Goal: Transaction & Acquisition: Purchase product/service

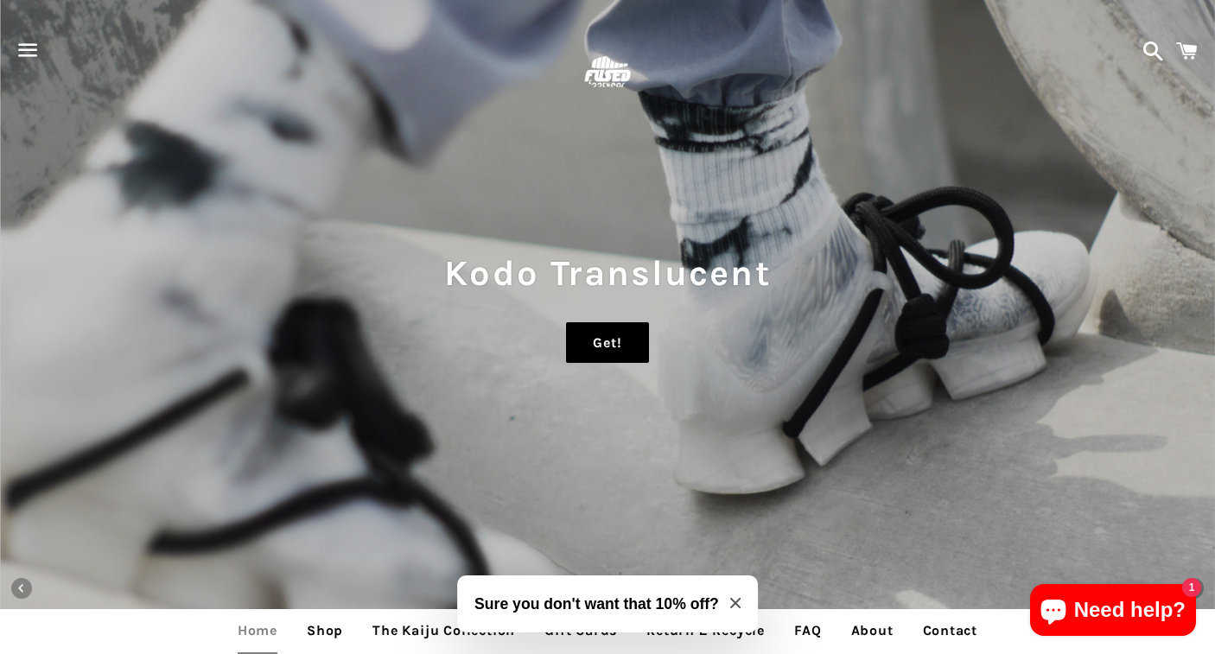
click at [627, 337] on link "Get!" at bounding box center [607, 342] width 82 height 41
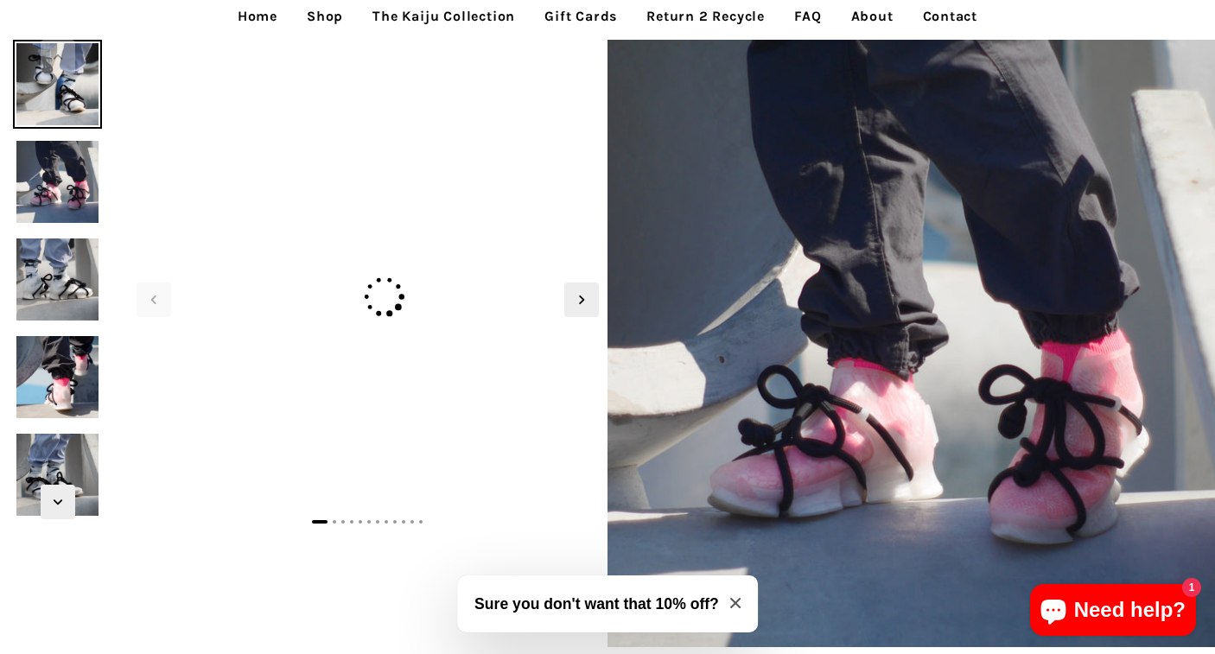
scroll to position [29, 0]
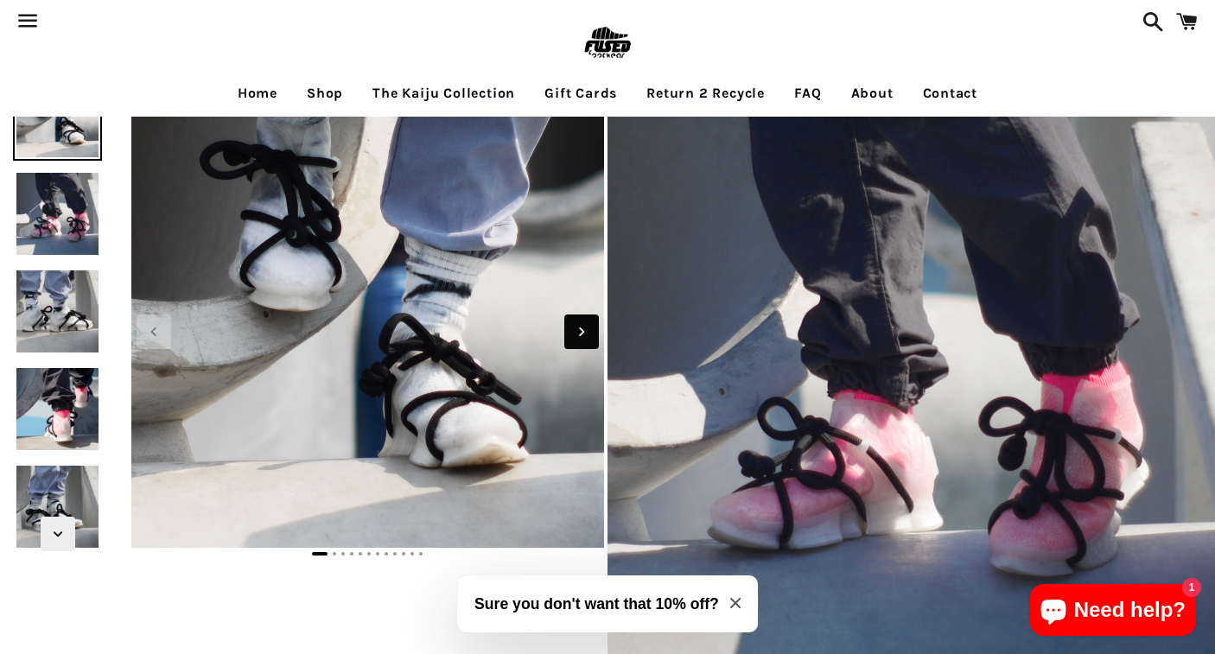
click at [586, 334] on icon "Next slide" at bounding box center [581, 331] width 19 height 19
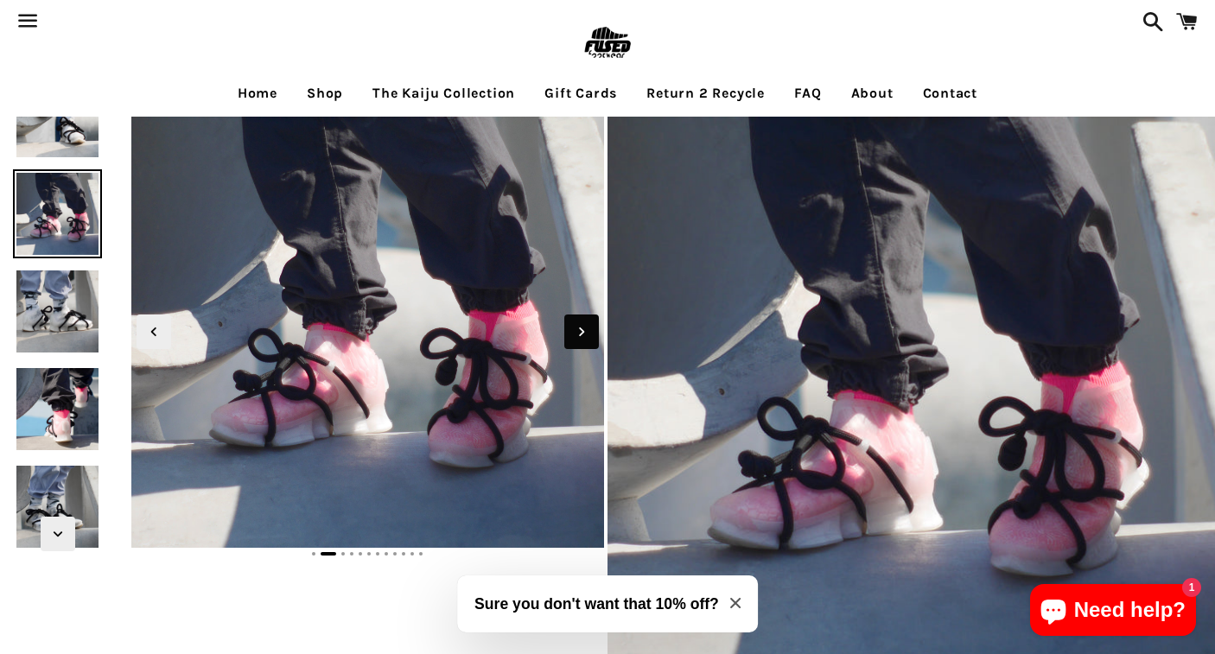
click at [586, 334] on icon "Next slide" at bounding box center [581, 331] width 19 height 19
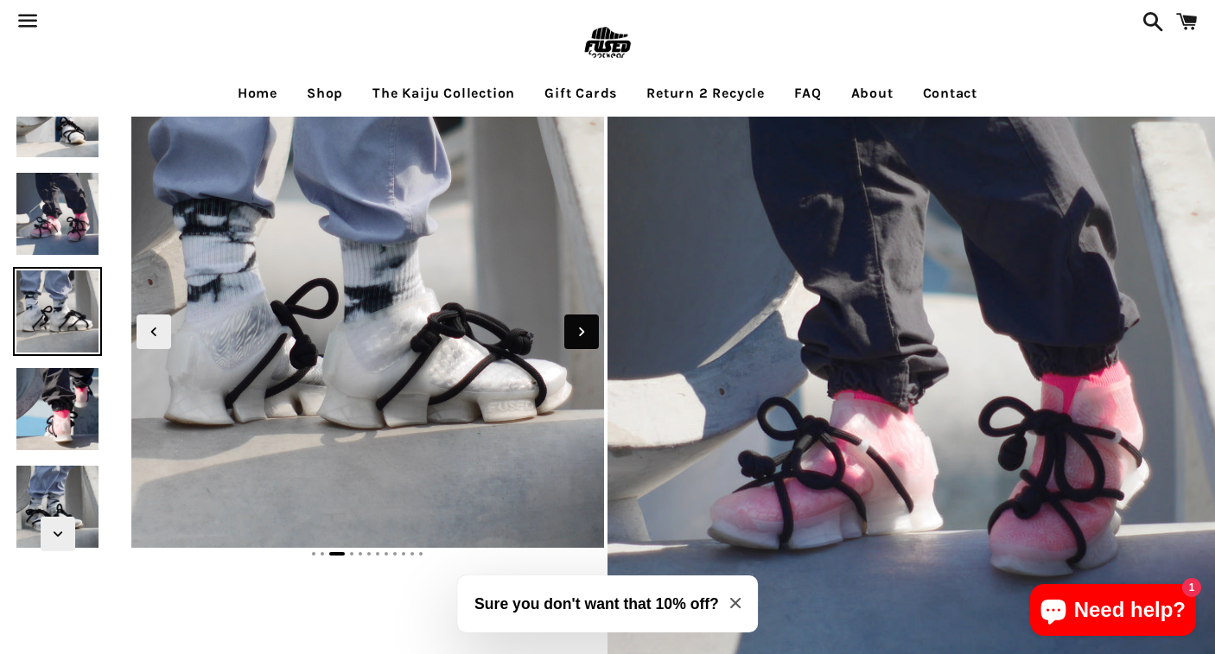
click at [586, 334] on icon "Next slide" at bounding box center [581, 331] width 19 height 19
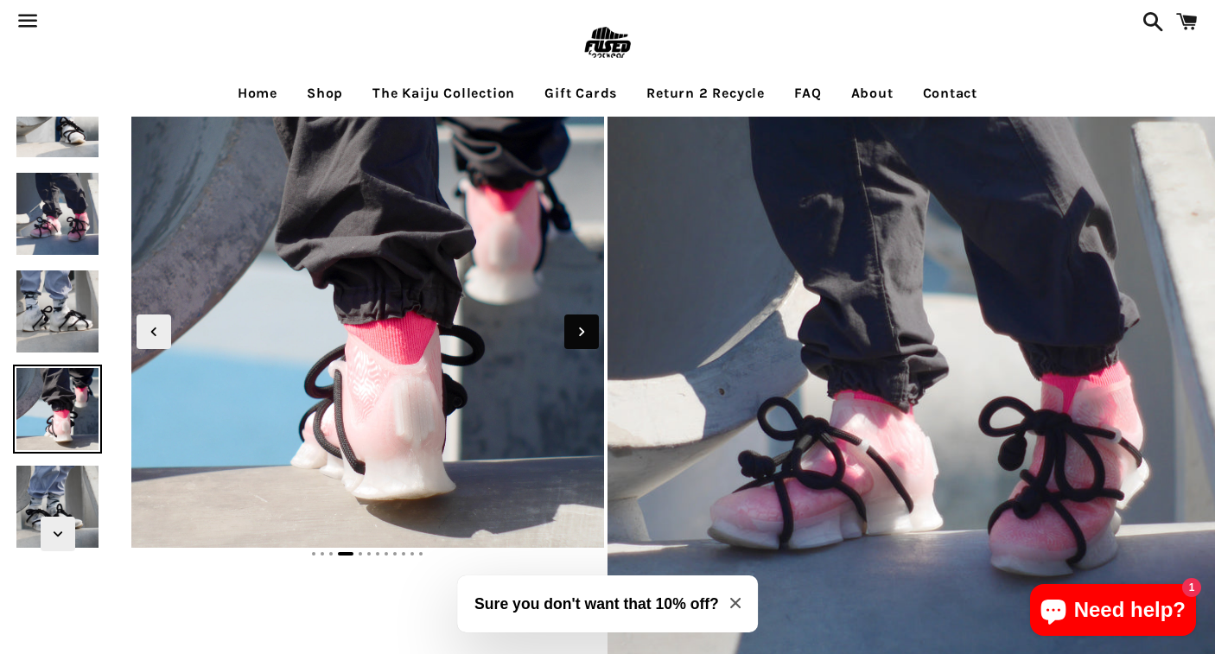
click at [585, 334] on icon "Next slide" at bounding box center [581, 331] width 19 height 19
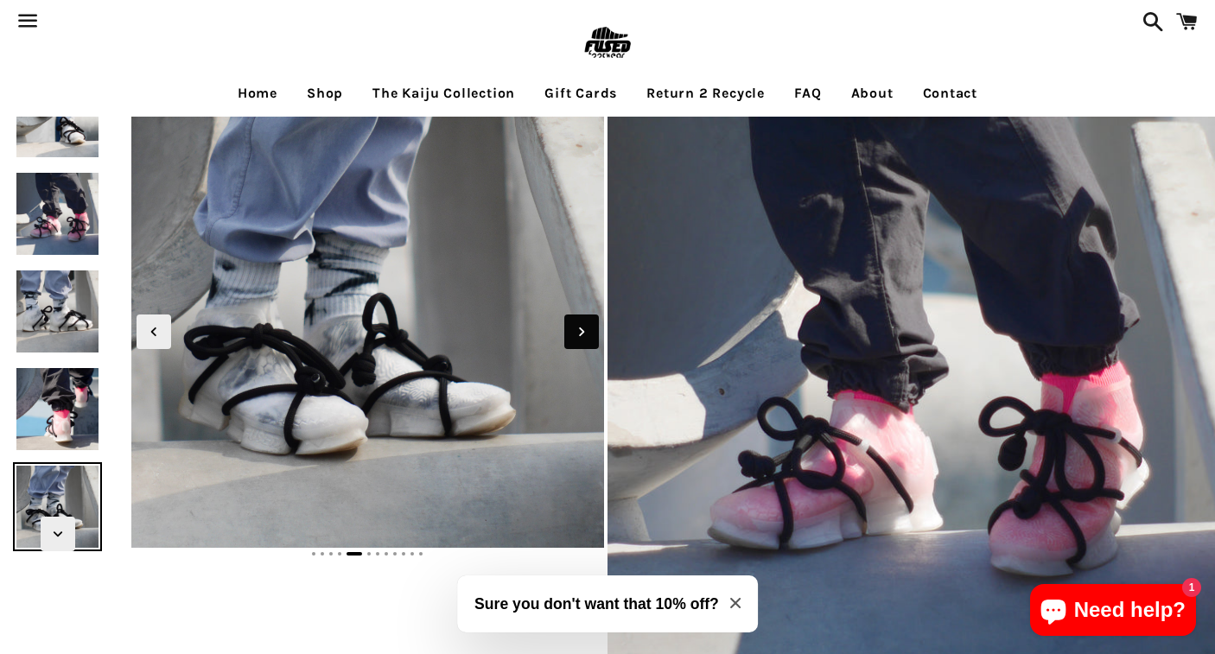
click at [584, 334] on icon "Next slide" at bounding box center [581, 331] width 19 height 19
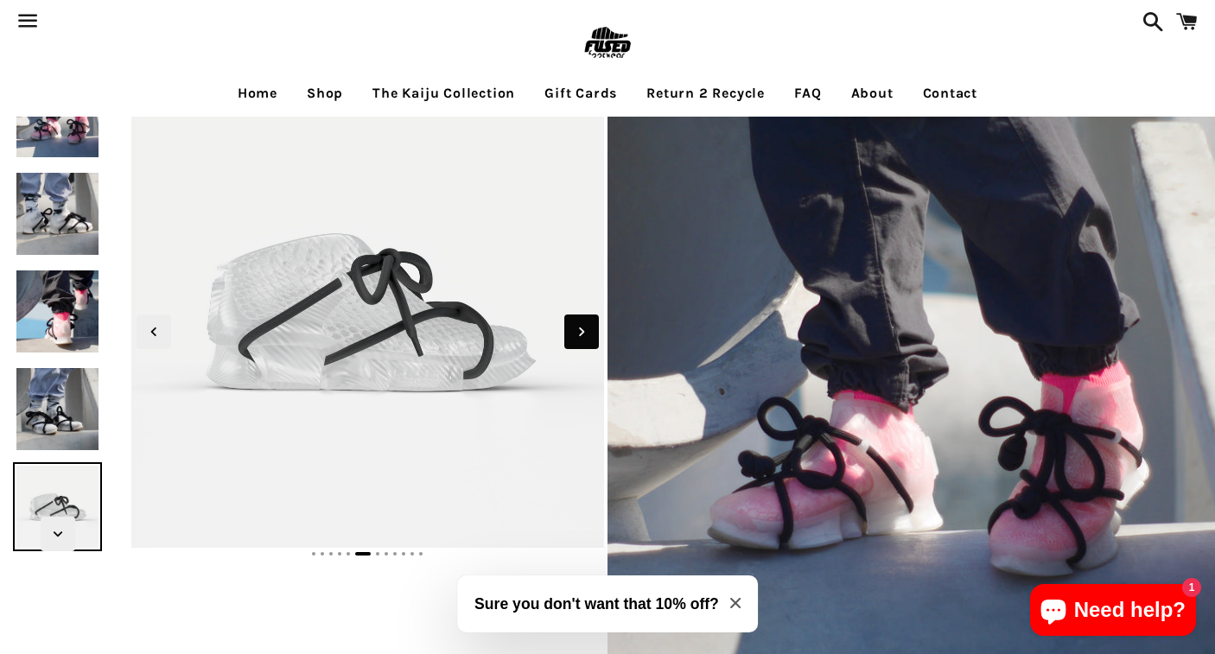
click at [583, 334] on icon "Next slide" at bounding box center [581, 331] width 19 height 19
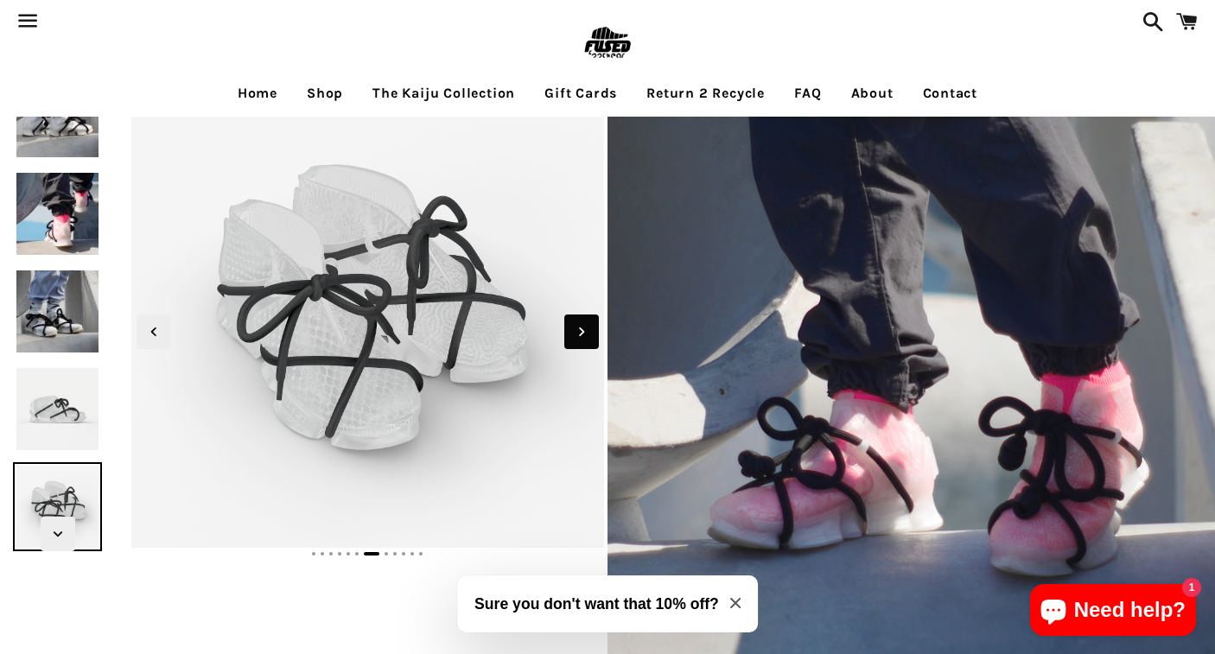
click at [583, 334] on icon "Next slide" at bounding box center [581, 331] width 19 height 19
